Goal: Find specific page/section: Find specific page/section

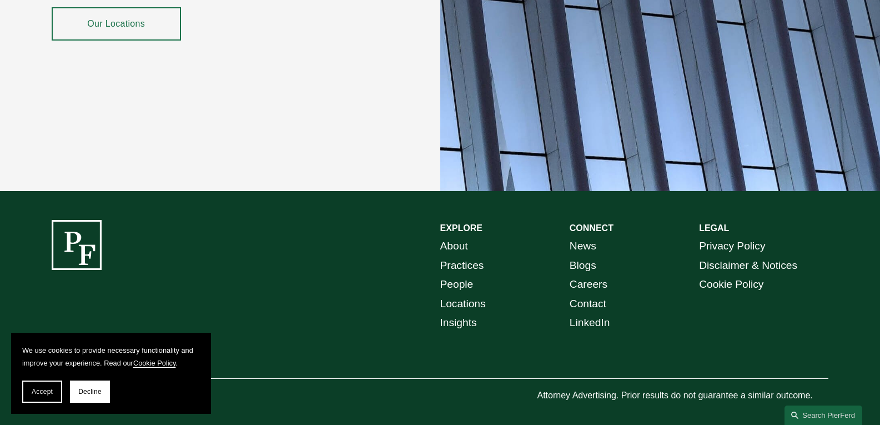
scroll to position [2026, 0]
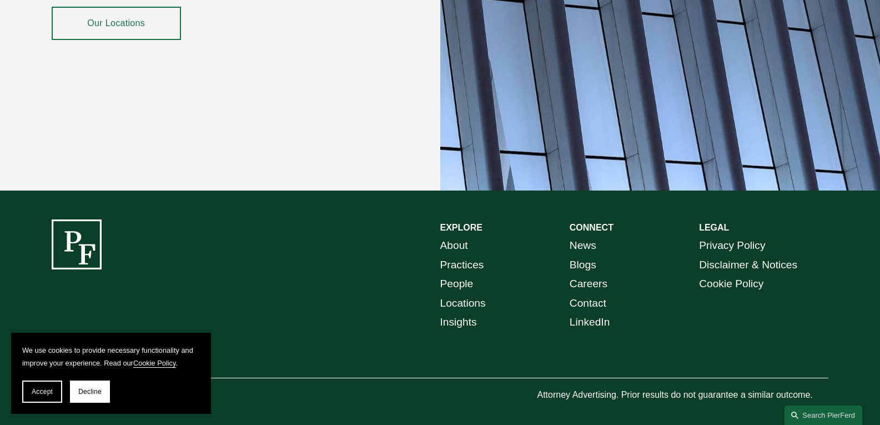
click at [128, 9] on link "Our Locations" at bounding box center [116, 23] width 129 height 33
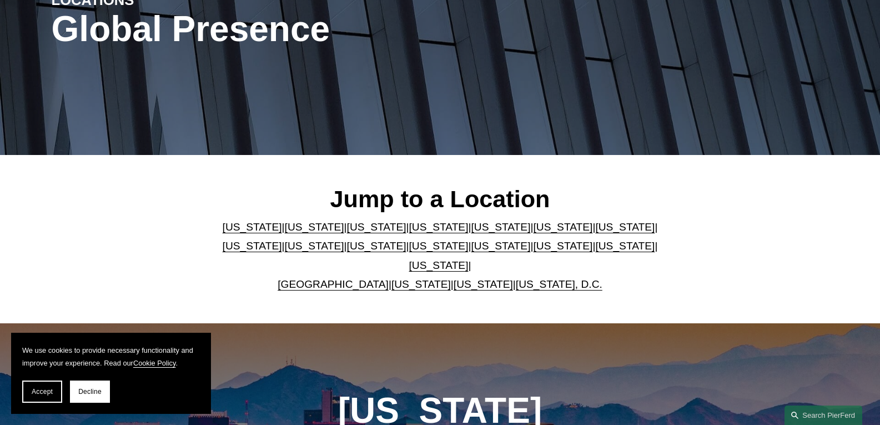
scroll to position [167, 0]
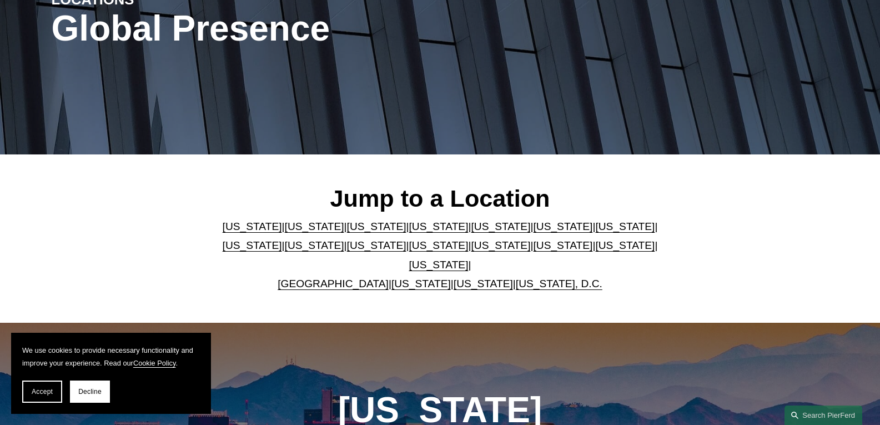
click at [595, 230] on link "[US_STATE]" at bounding box center [624, 226] width 59 height 12
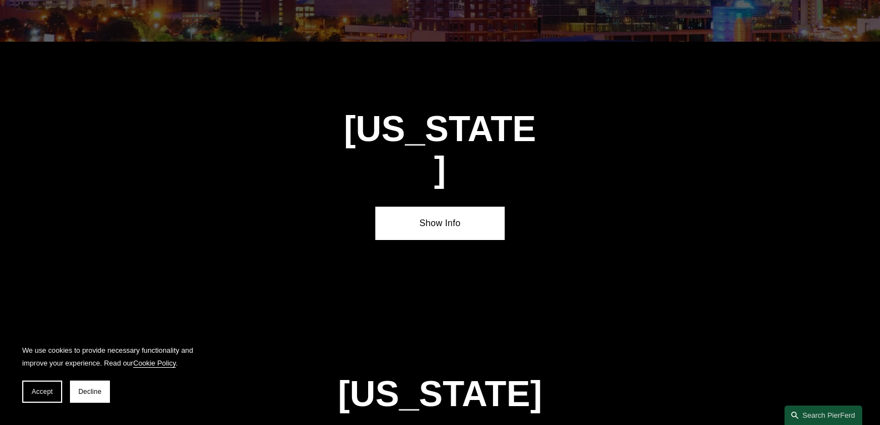
scroll to position [1884, 0]
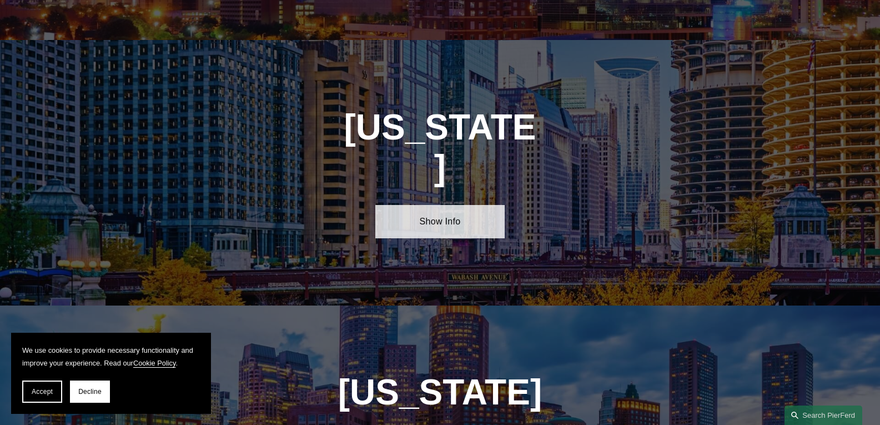
click at [439, 205] on link "Show Info" at bounding box center [439, 221] width 129 height 33
